Goal: Information Seeking & Learning: Learn about a topic

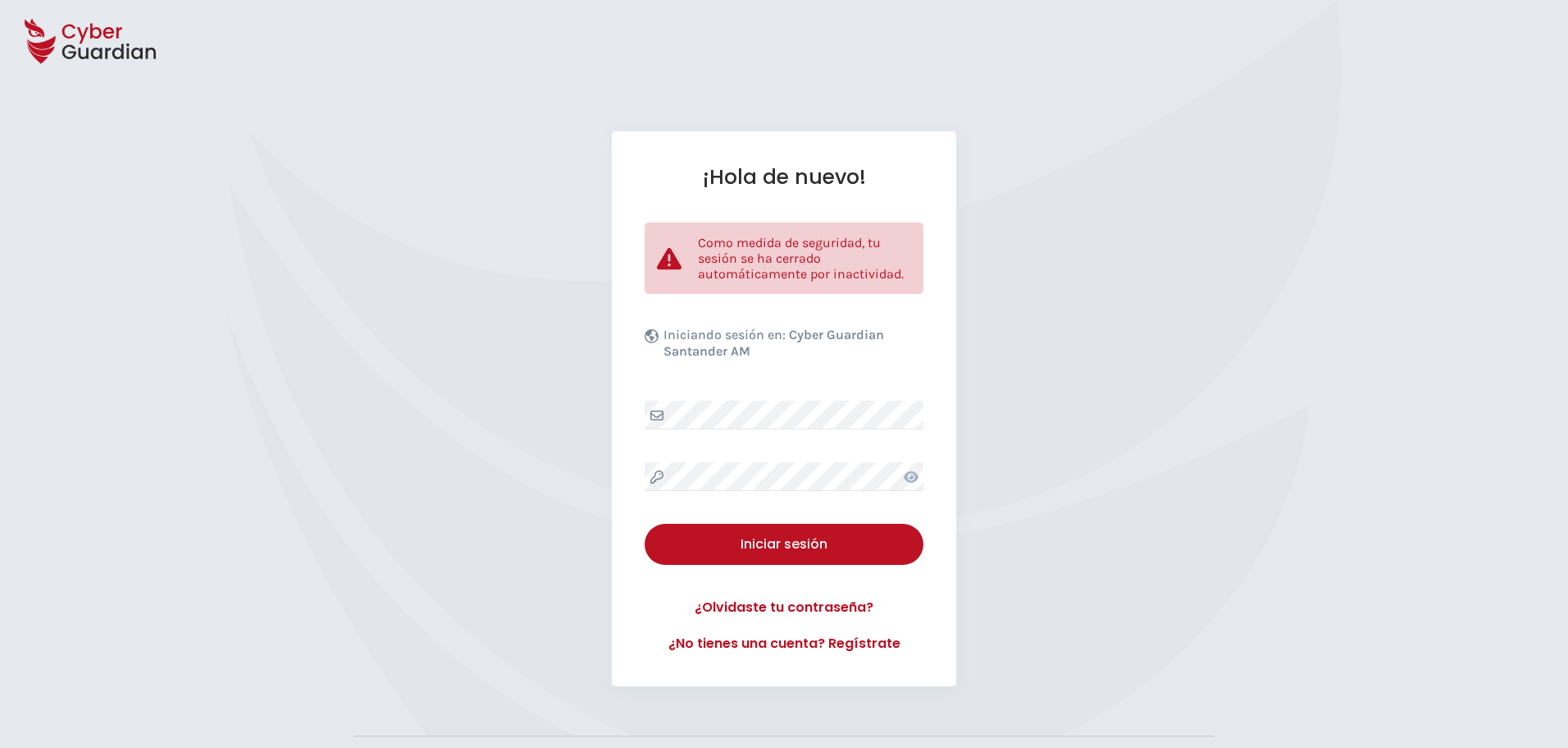
click at [249, 395] on div "¡Hola de nuevo! Como medida de seguridad, tu sesión se ha cerrado automáticamen…" at bounding box center [784, 409] width 1568 height 555
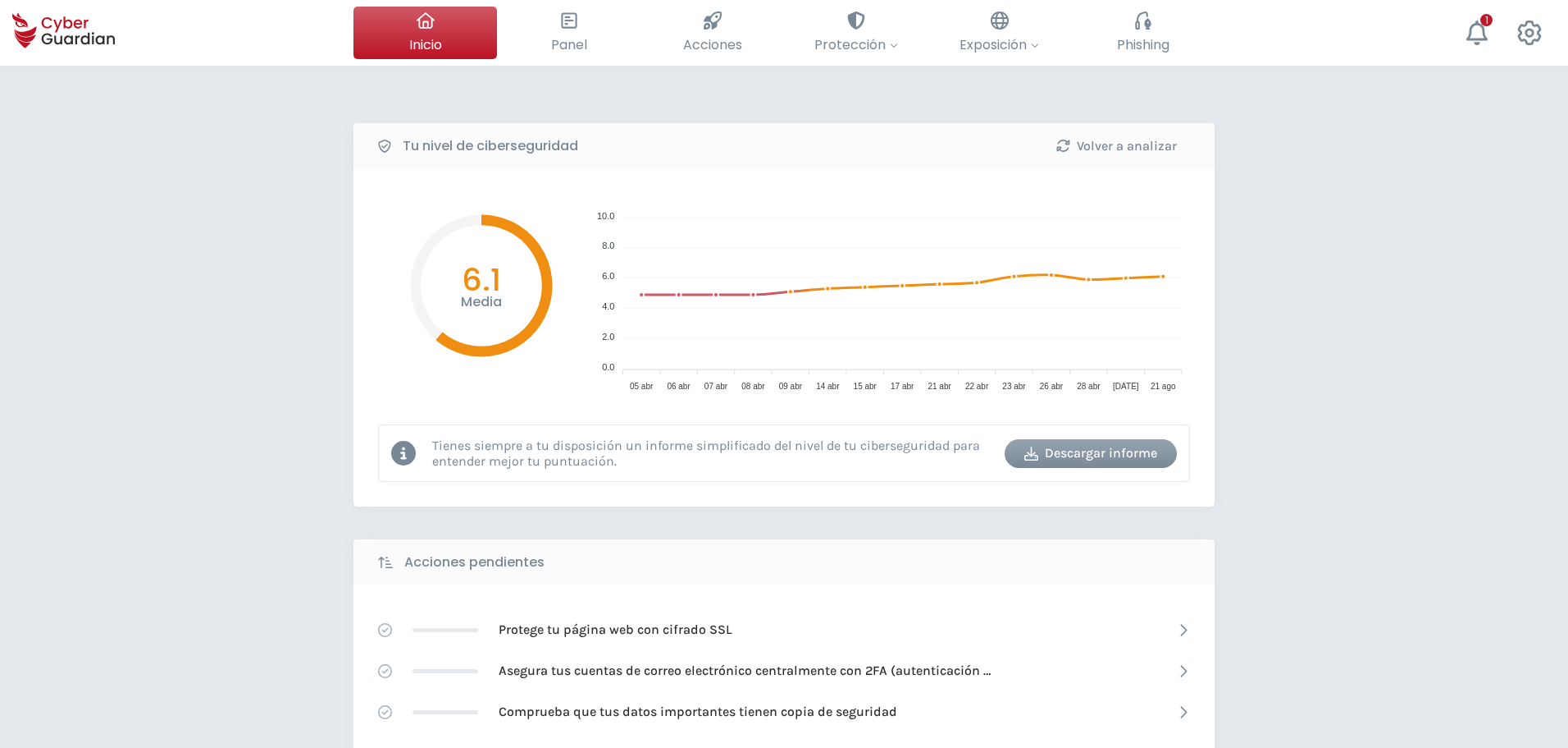
drag, startPoint x: 159, startPoint y: 467, endPoint x: 385, endPoint y: 72, distance: 455.1
click at [162, 446] on div "Tu nivel de ciberseguridad Volver a analizar Media 6.1 10.0 10.0 8.0 8.0 6.0 6.…" at bounding box center [784, 730] width 1568 height 1329
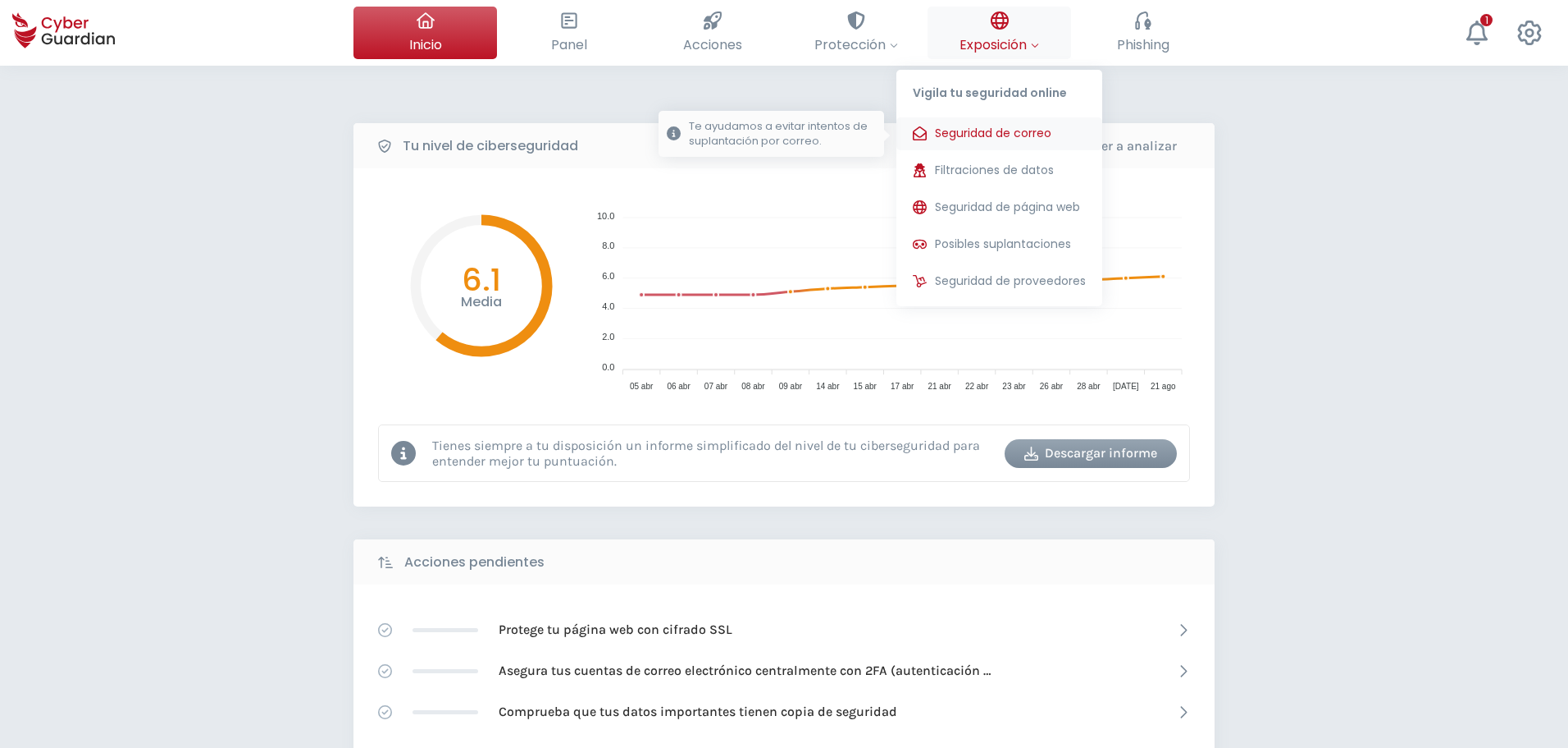
click at [983, 137] on span "Seguridad de correo" at bounding box center [993, 133] width 116 height 18
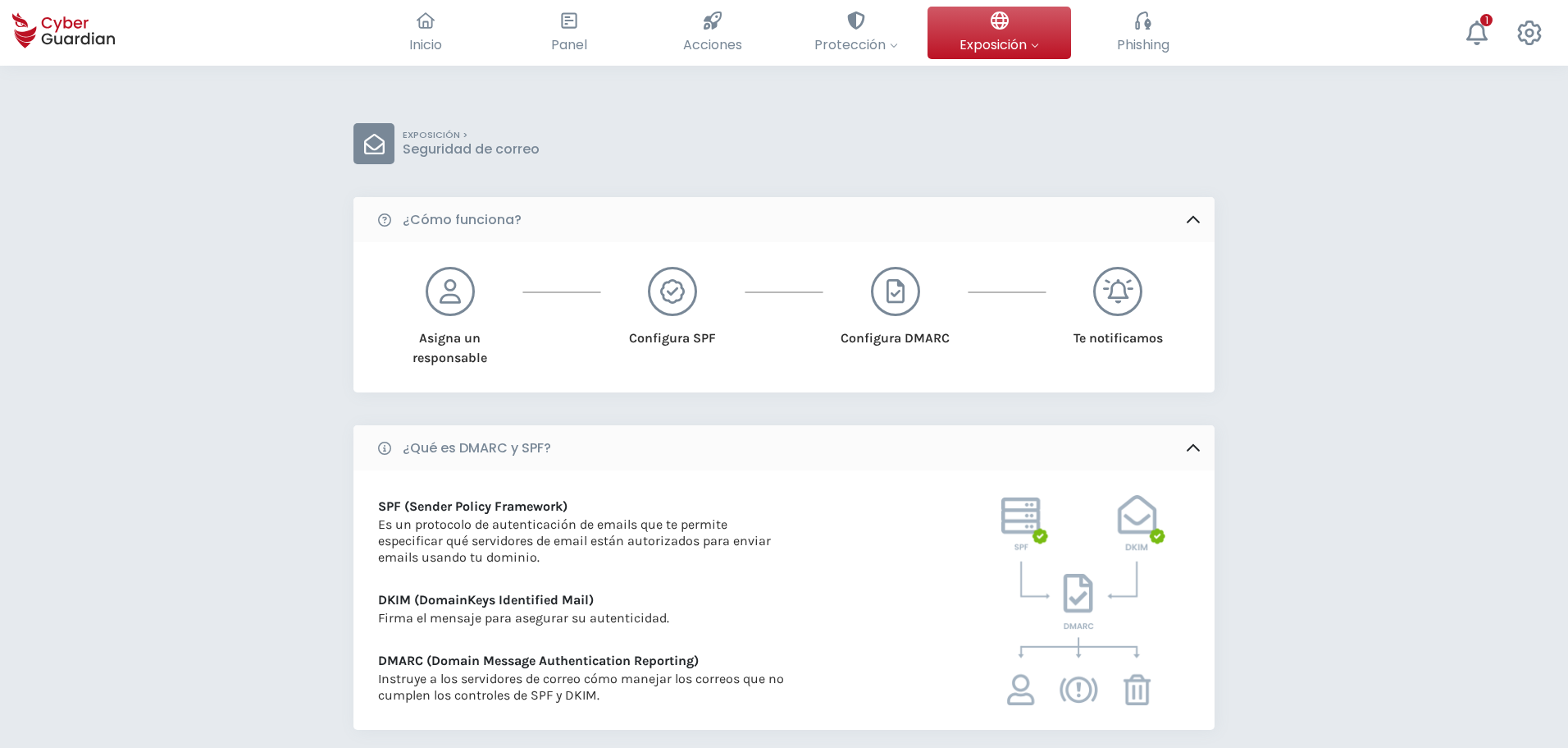
click at [60, 508] on div "EXPOSICIÓN > Seguridad de correo ¿Cómo funciona? Asigna un responsable Configur…" at bounding box center [784, 698] width 1568 height 1266
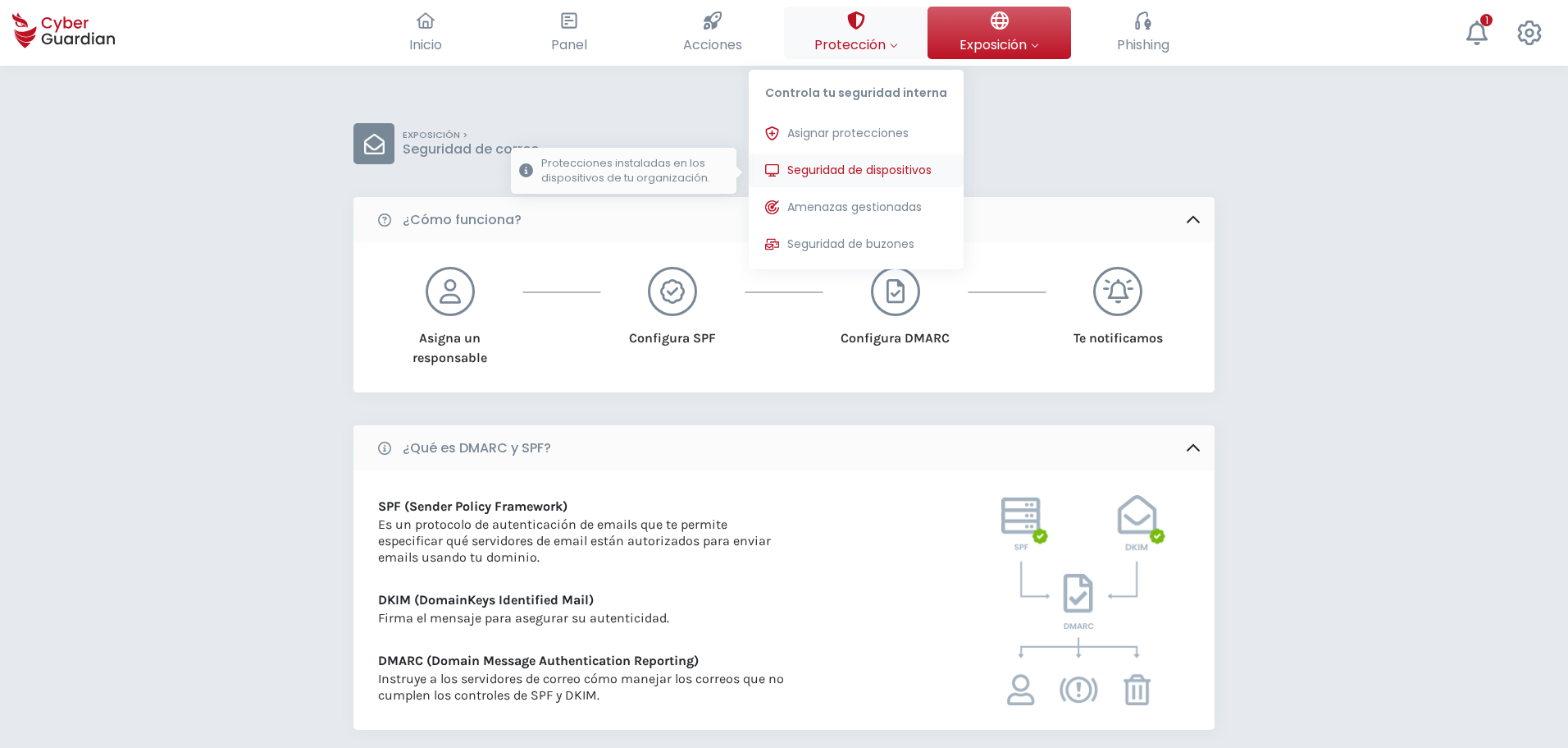
click at [819, 177] on span "Seguridad de dispositivos" at bounding box center [860, 170] width 144 height 18
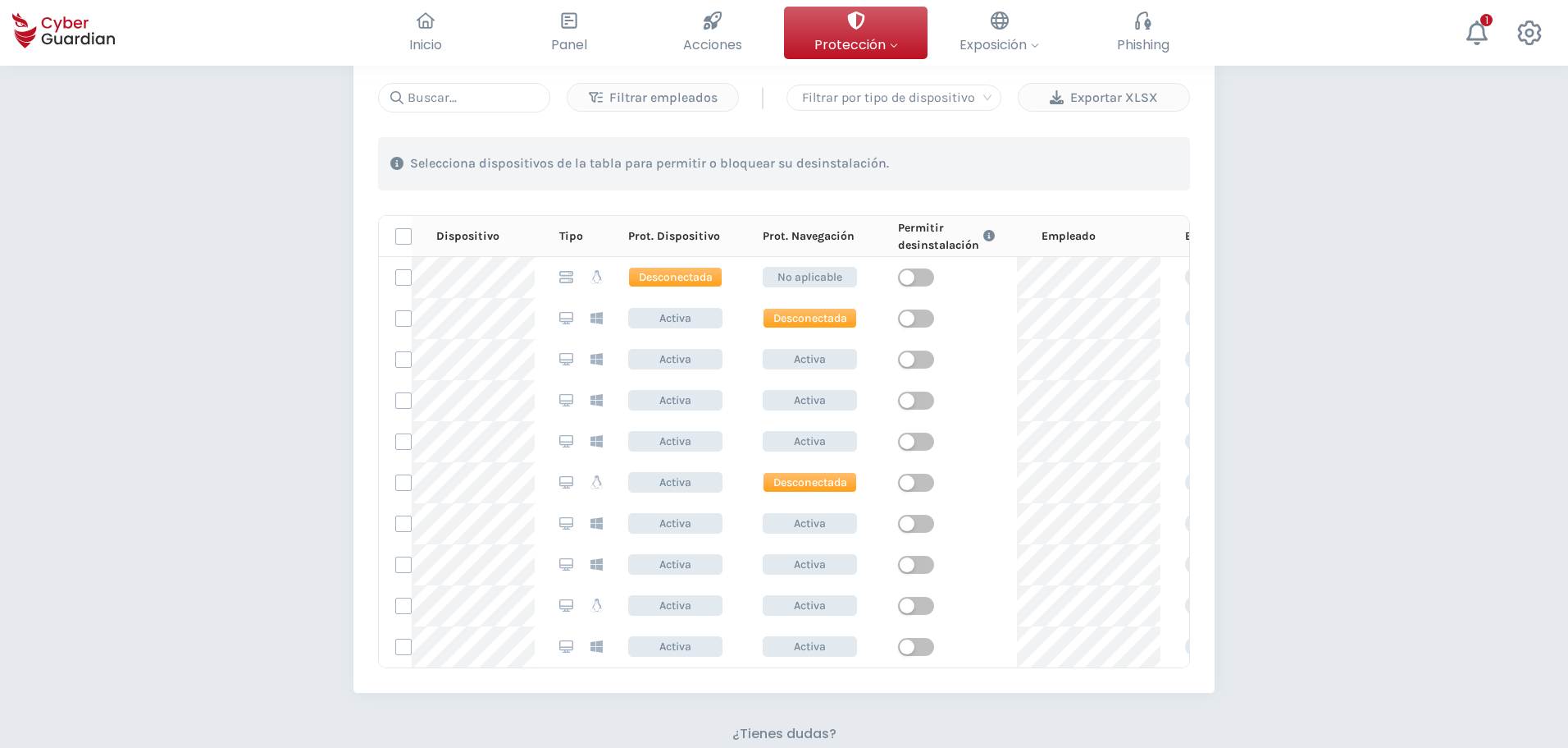
scroll to position [821, 0]
